Goal: Task Accomplishment & Management: Manage account settings

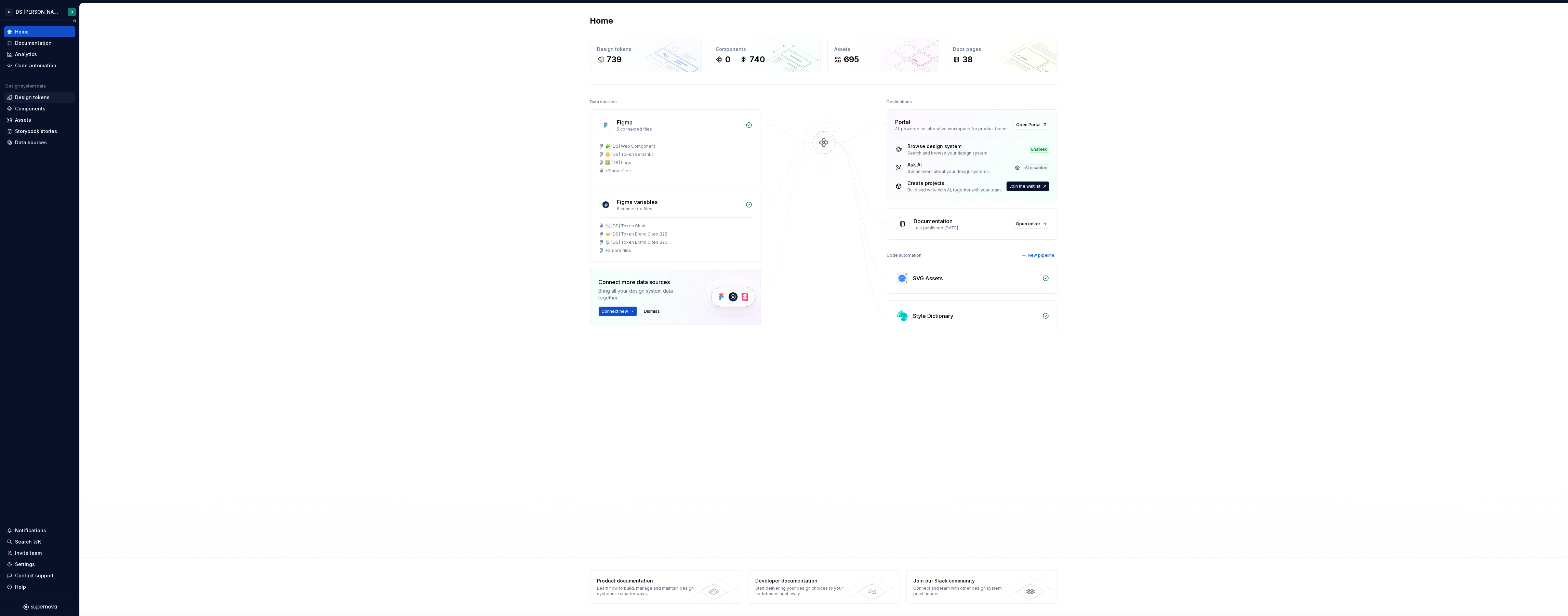
click at [29, 97] on div "Design tokens" at bounding box center [32, 97] width 35 height 7
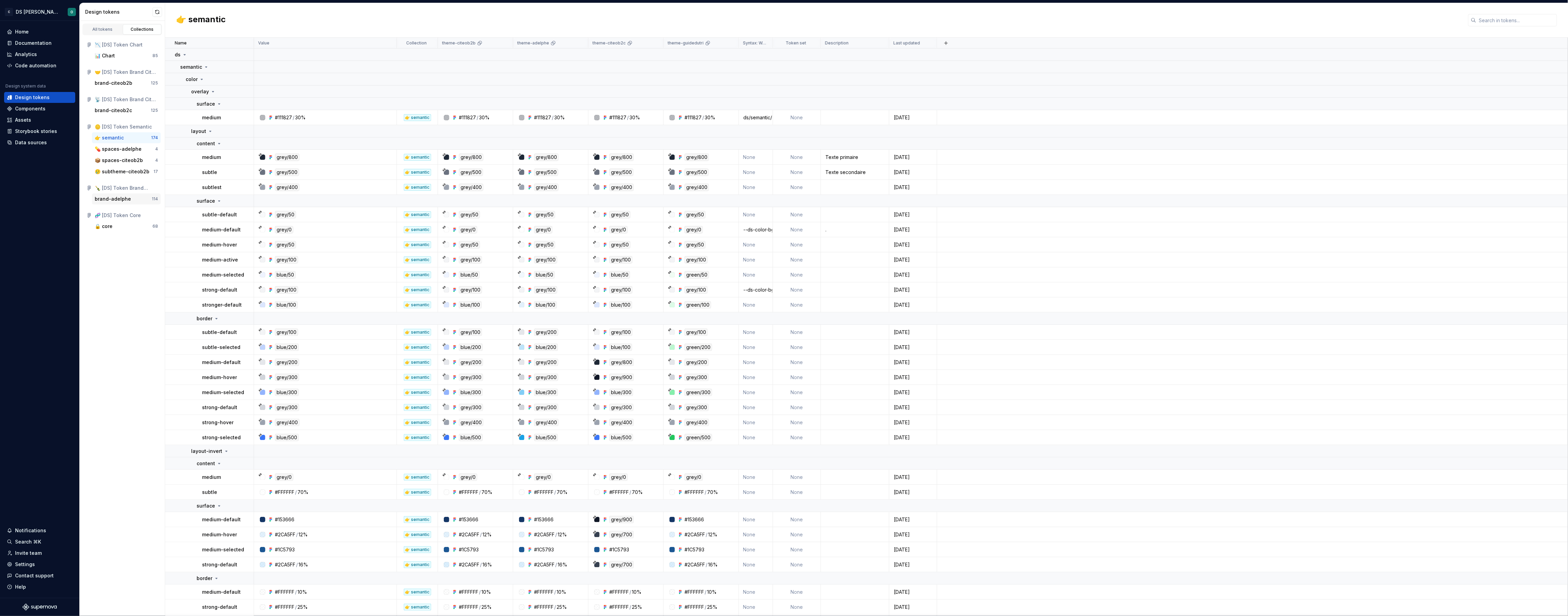
click at [128, 199] on div "brand-adelphe" at bounding box center [113, 198] width 37 height 7
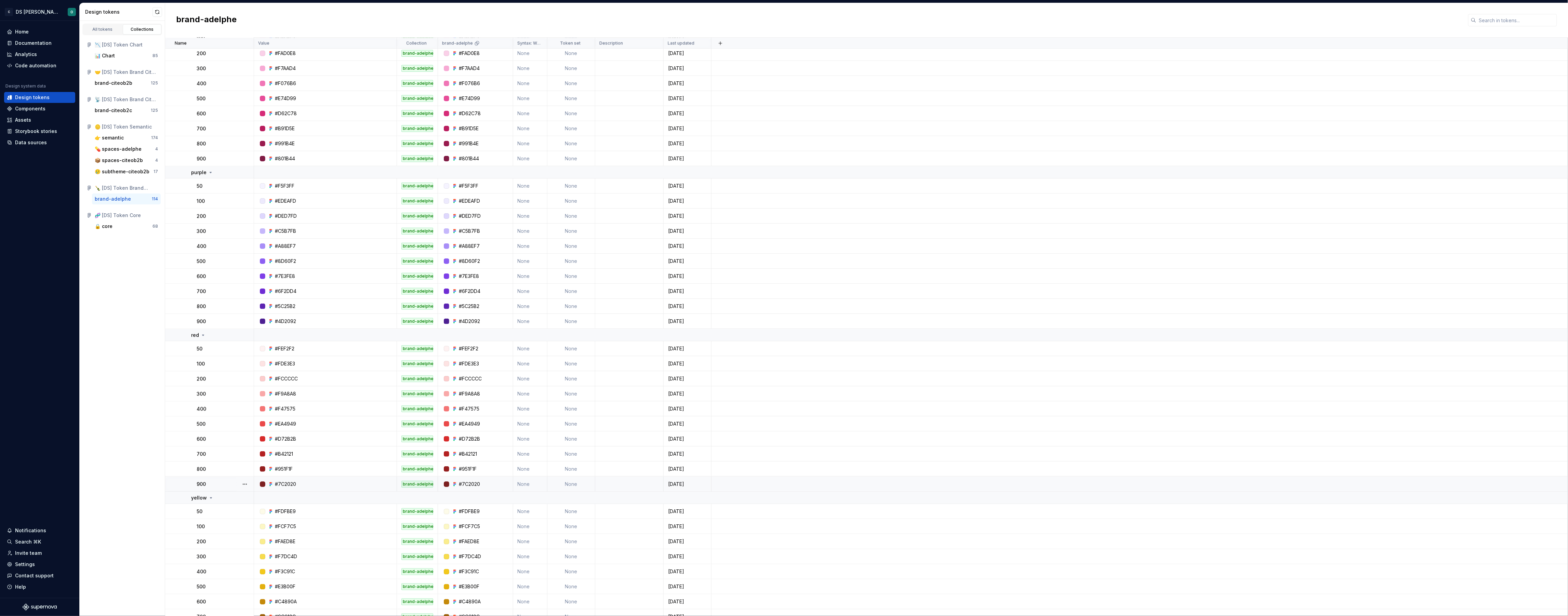
scroll to position [1345, 0]
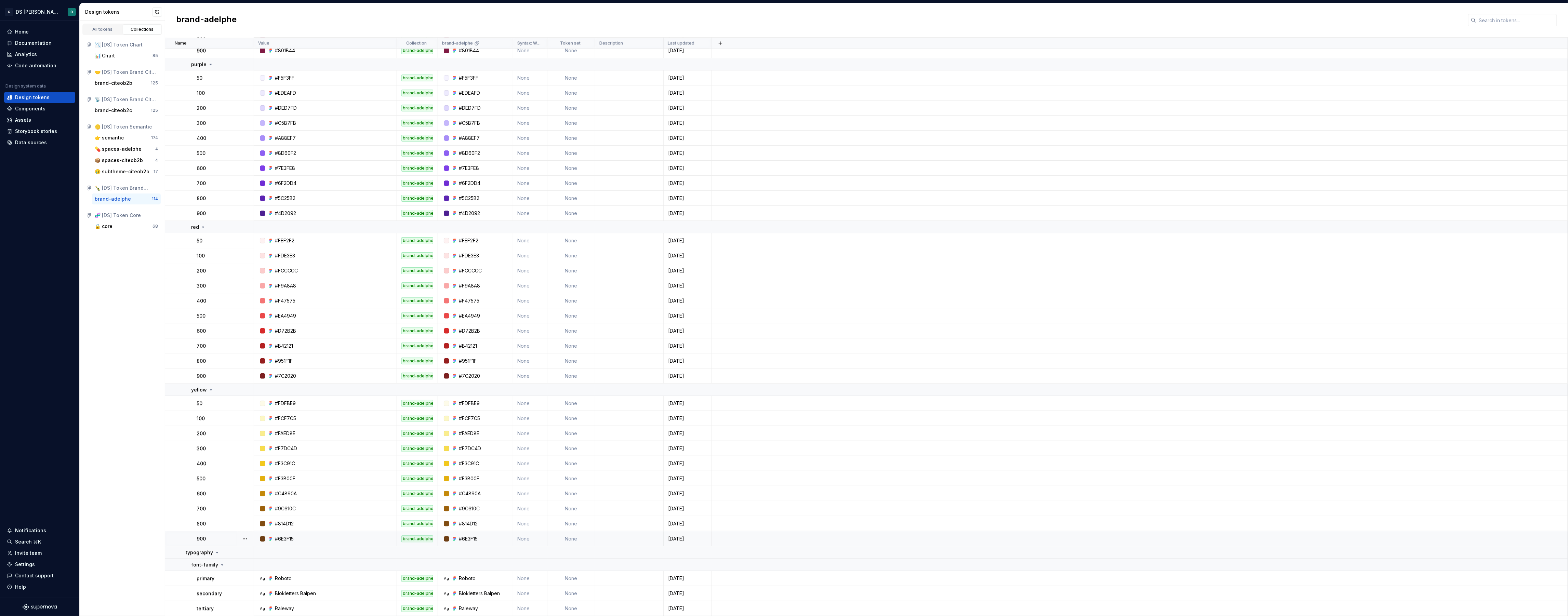
click at [233, 542] on td "900" at bounding box center [209, 539] width 89 height 15
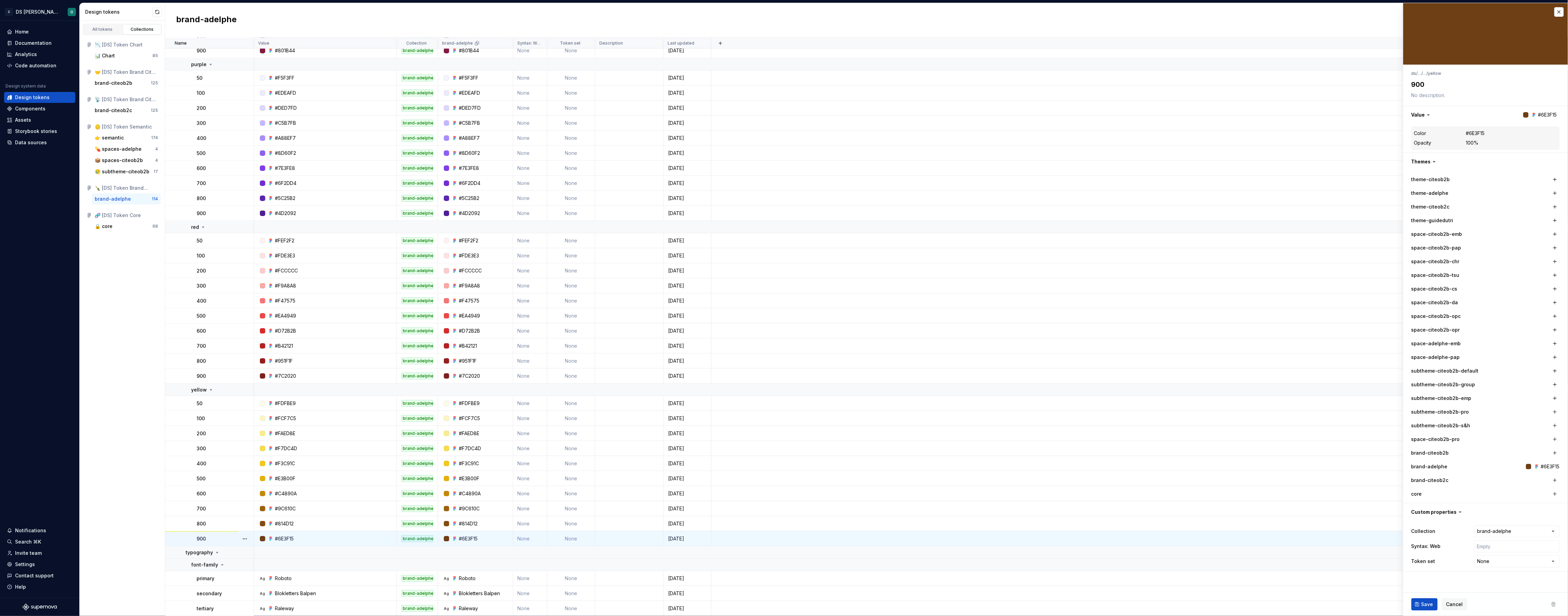
type textarea "*"
click at [1561, 12] on button "button" at bounding box center [1559, 12] width 10 height 10
